Goal: Information Seeking & Learning: Learn about a topic

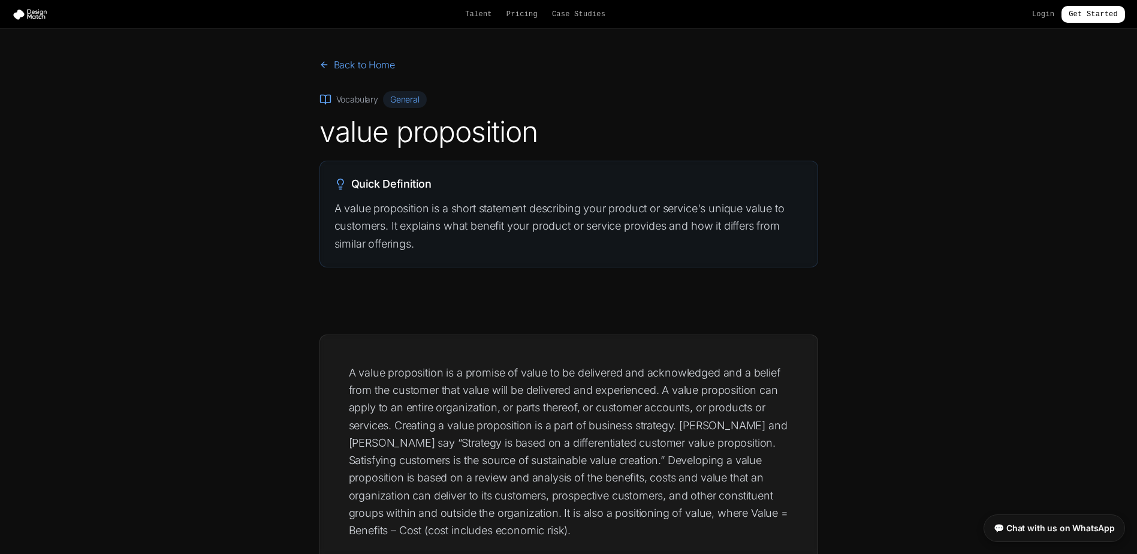
scroll to position [60, 0]
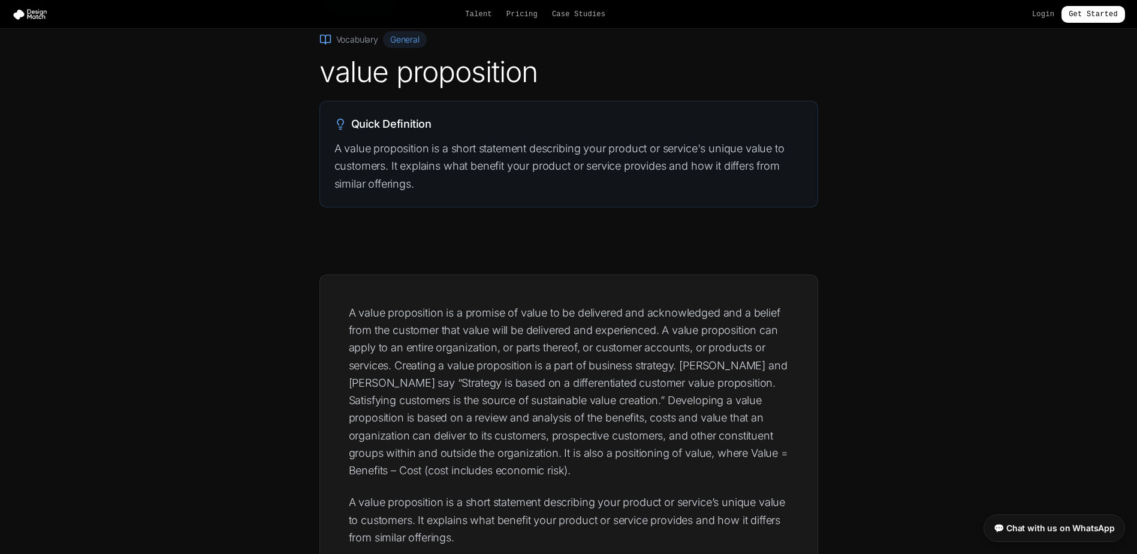
click at [394, 164] on p "A value proposition is a short statement describing your product or service's u…" at bounding box center [568, 166] width 469 height 53
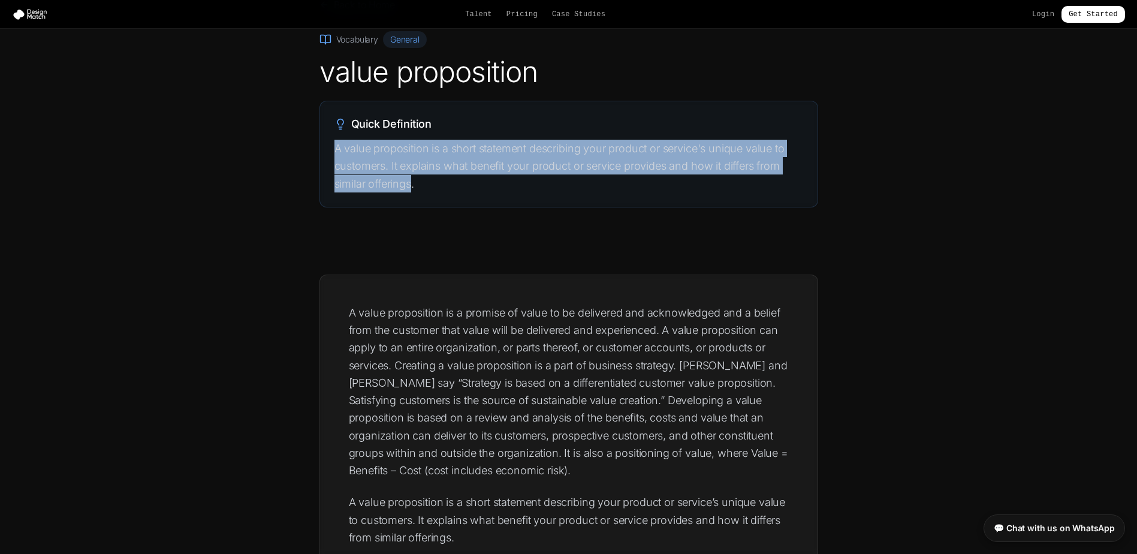
drag, startPoint x: 412, startPoint y: 182, endPoint x: 334, endPoint y: 143, distance: 87.1
click at [334, 143] on p "A value proposition is a short statement describing your product or service's u…" at bounding box center [568, 166] width 469 height 53
copy p "A value proposition is a short statement describing your product or service's u…"
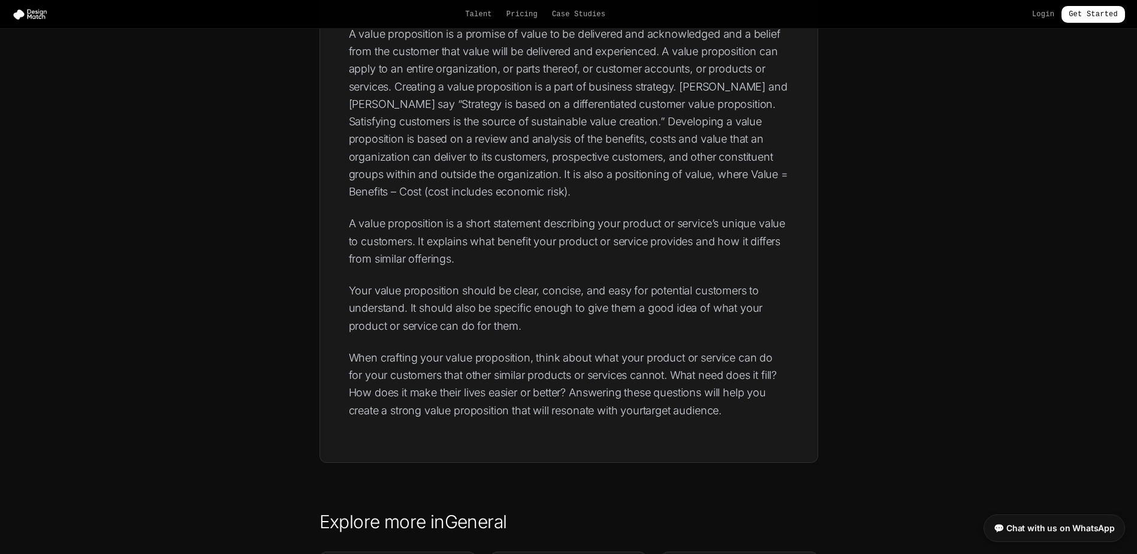
scroll to position [360, 0]
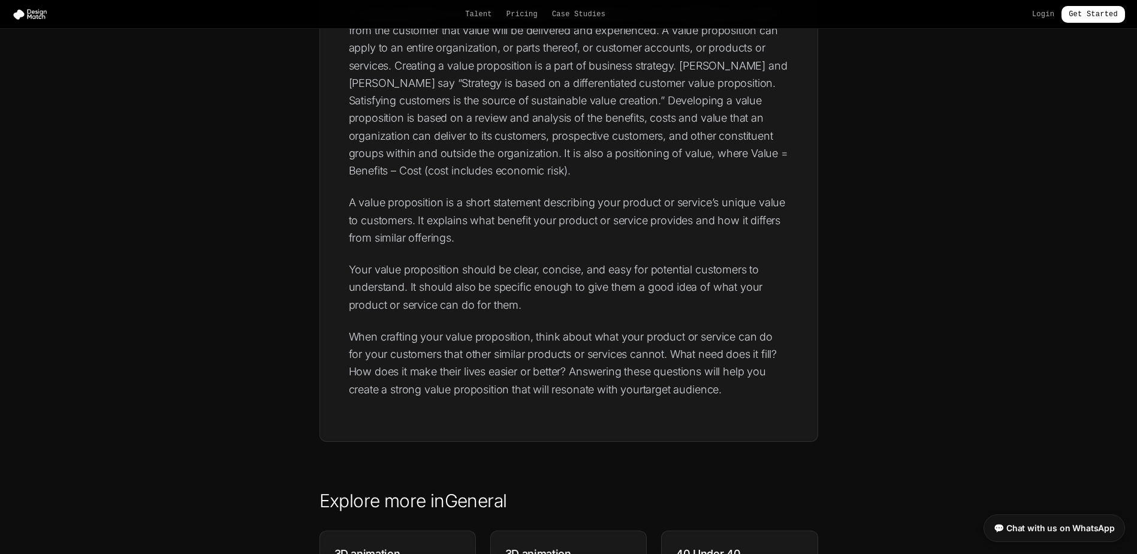
click at [454, 282] on p "Your value proposition should be clear, concise, and easy for potential custome…" at bounding box center [569, 287] width 440 height 53
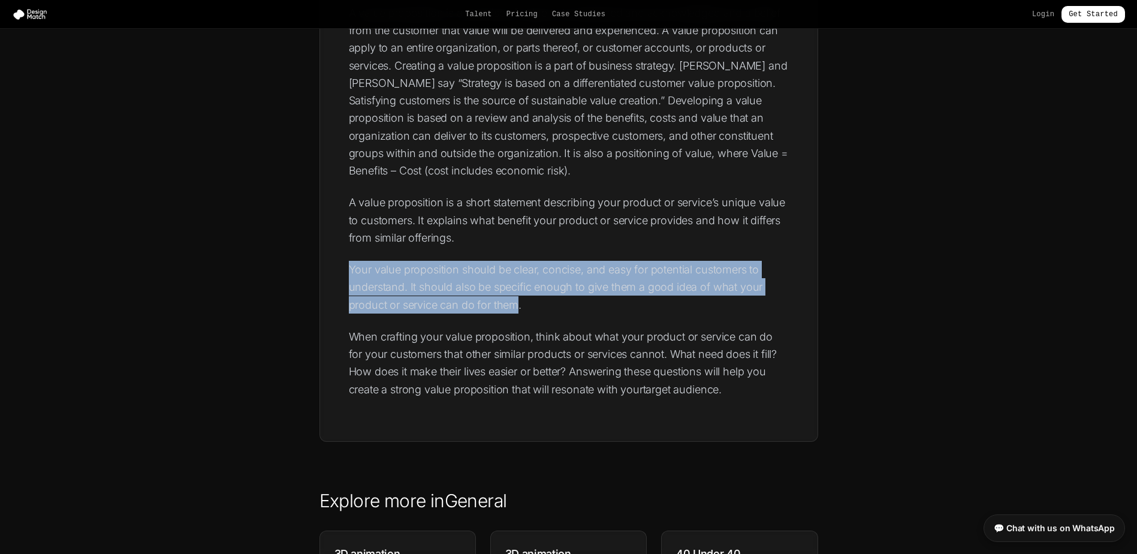
drag, startPoint x: 518, startPoint y: 303, endPoint x: 351, endPoint y: 275, distance: 169.0
click at [351, 275] on p "Your value proposition should be clear, concise, and easy for potential custome…" at bounding box center [569, 287] width 440 height 53
copy p "Your value proposition should be clear, concise, and easy for potential custome…"
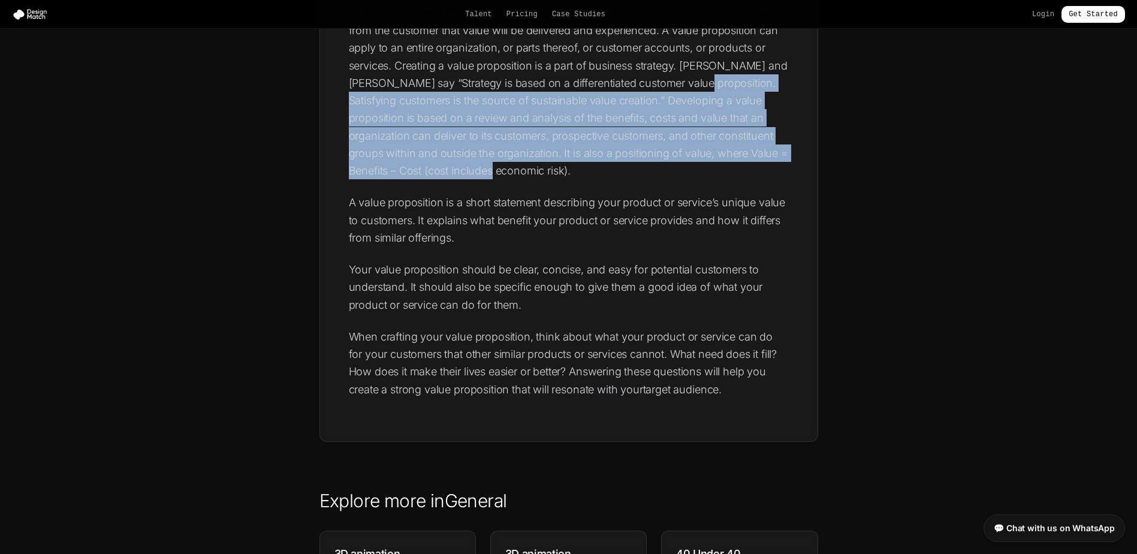
drag, startPoint x: 489, startPoint y: 171, endPoint x: 692, endPoint y: 84, distance: 221.6
click at [692, 84] on p "A value proposition is a promise of value to be delivered and acknowledged and …" at bounding box center [569, 92] width 440 height 176
copy p "Satisfying customers is the source of sustainable value creation.” Developing a…"
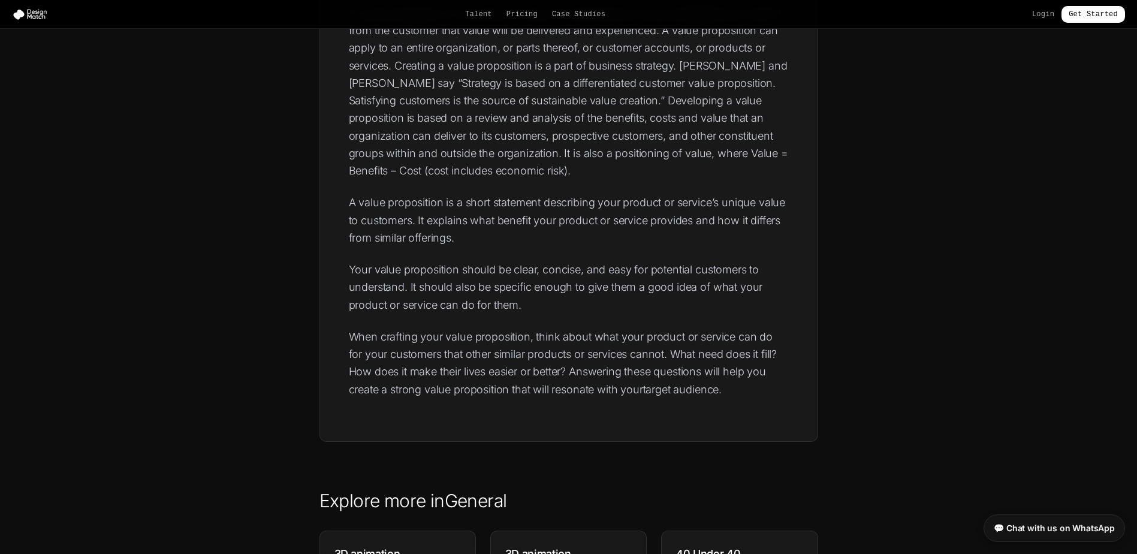
click at [557, 328] on p "When crafting your value proposition, think about what your product or service …" at bounding box center [569, 363] width 440 height 70
click at [506, 296] on p "Your value proposition should be clear, concise, and easy for potential custome…" at bounding box center [569, 287] width 440 height 53
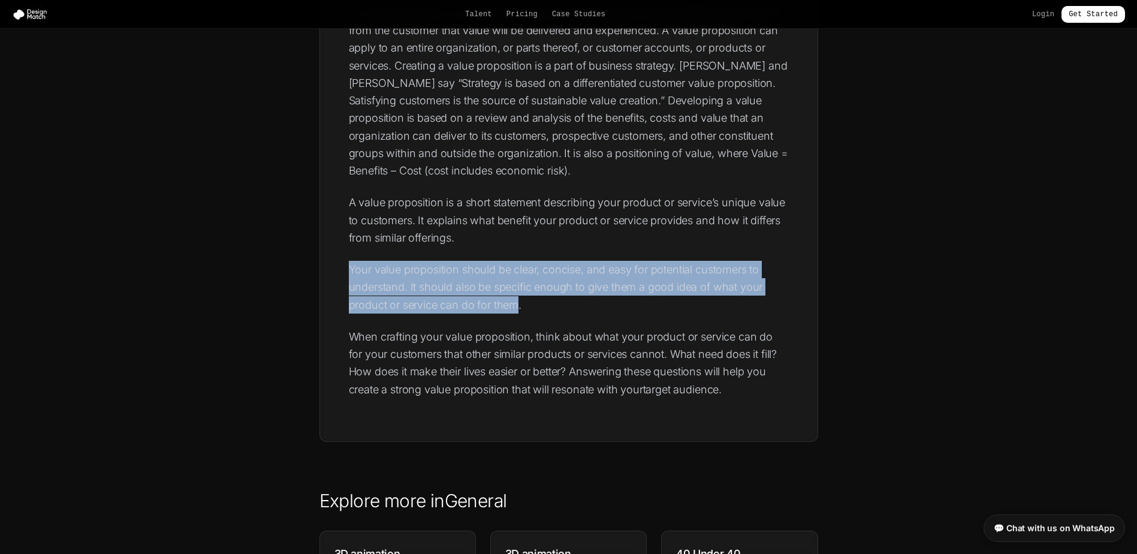
drag, startPoint x: 519, startPoint y: 303, endPoint x: 348, endPoint y: 272, distance: 174.3
click at [348, 272] on div "A value proposition is a promise of value to be delivered and acknowledged and …" at bounding box center [569, 208] width 498 height 466
copy p "Your value proposition should be clear, concise, and easy for potential custome…"
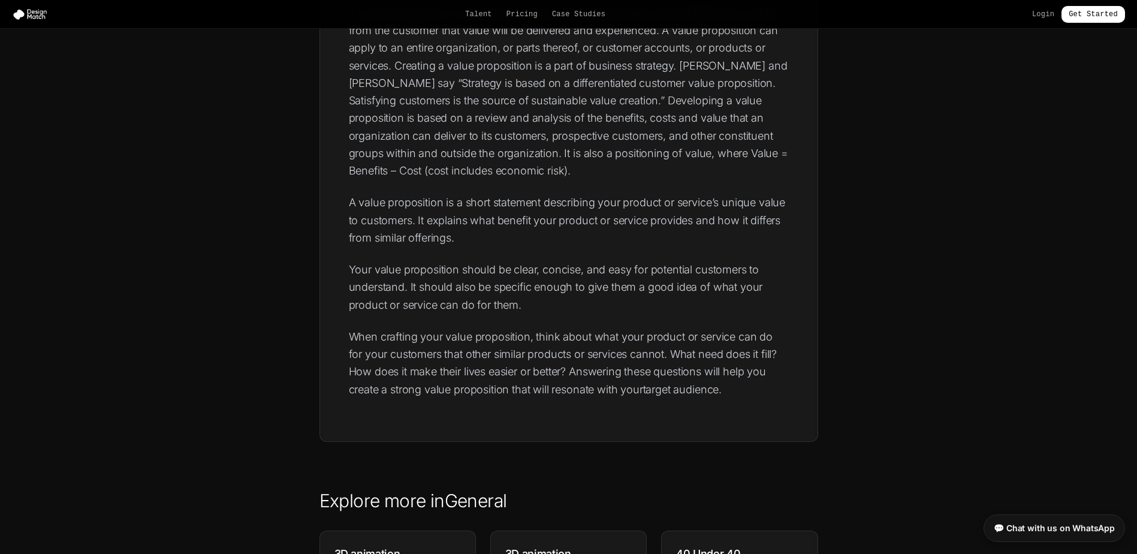
click at [676, 360] on p "When crafting your value proposition, think about what your product or service …" at bounding box center [569, 363] width 440 height 70
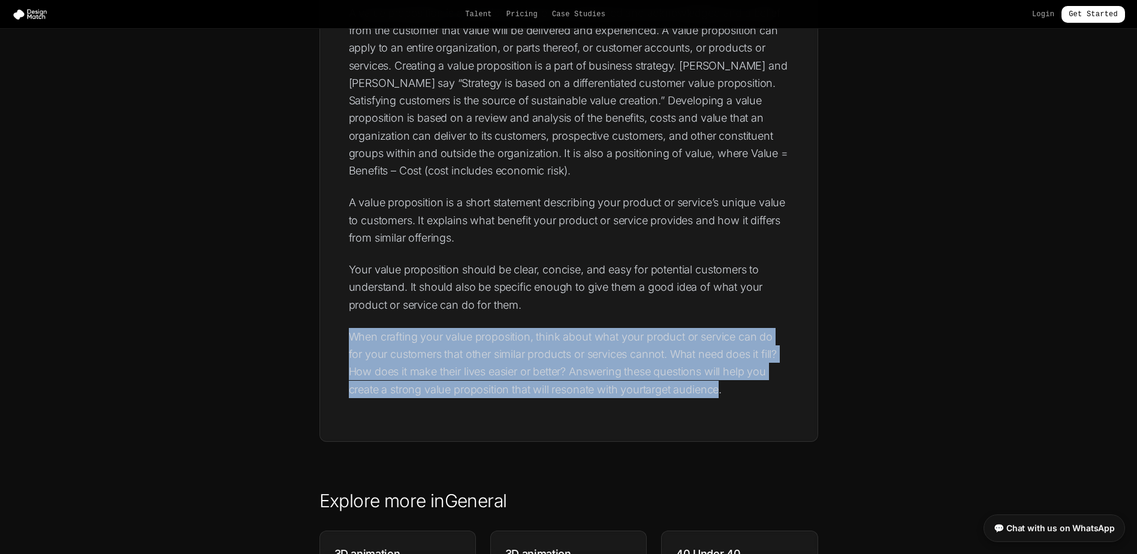
drag, startPoint x: 725, startPoint y: 388, endPoint x: 348, endPoint y: 330, distance: 381.4
click at [348, 330] on div "A value proposition is a promise of value to be delivered and acknowledged and …" at bounding box center [569, 208] width 498 height 466
copy p "When crafting your value proposition, think about what your product or service …"
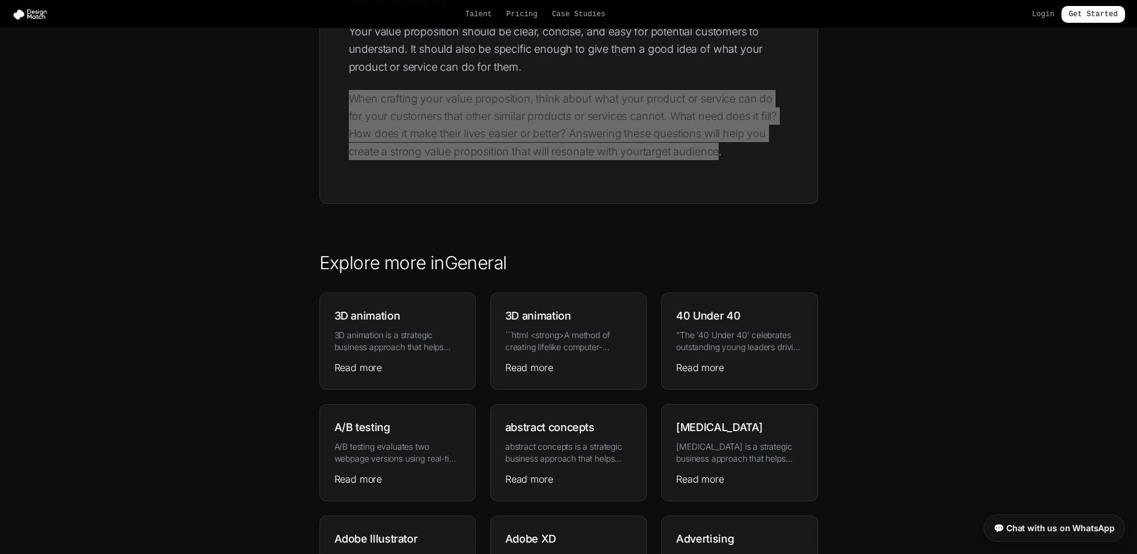
scroll to position [540, 0]
